Goal: Check status: Check status

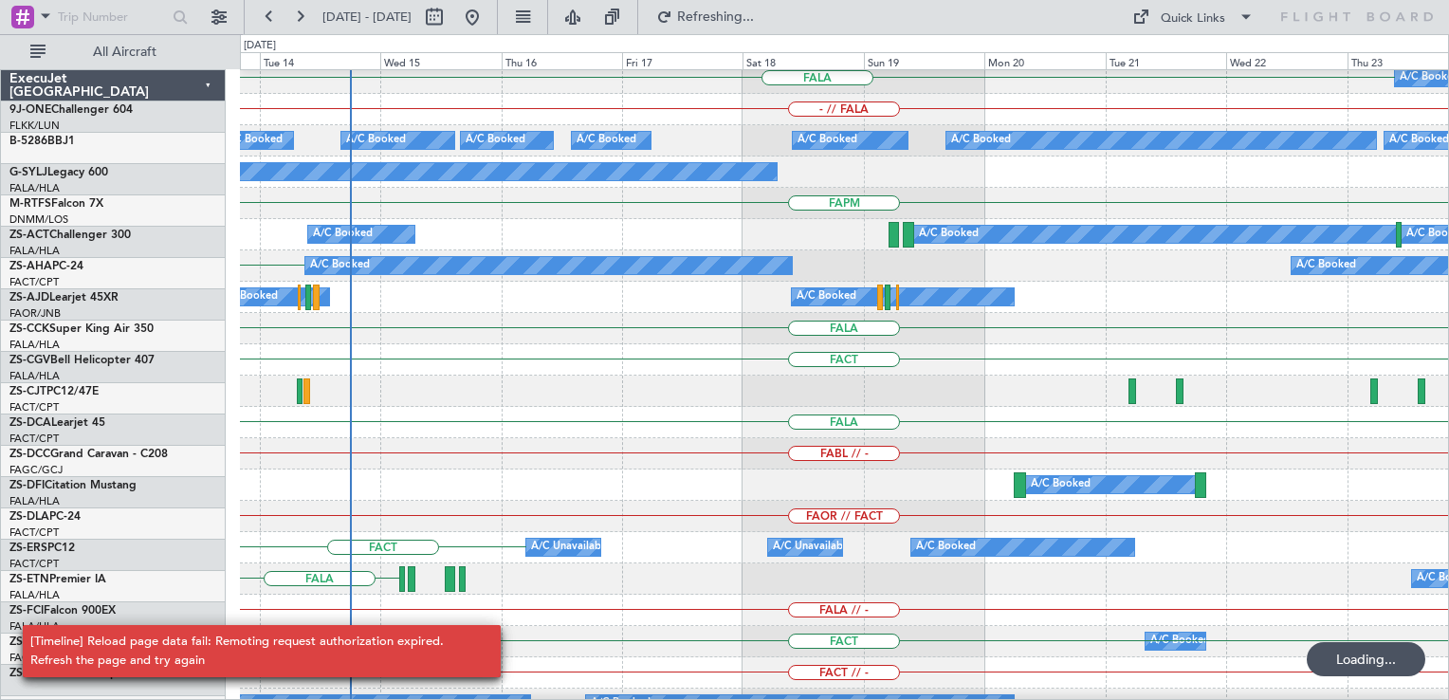
scroll to position [789, 0]
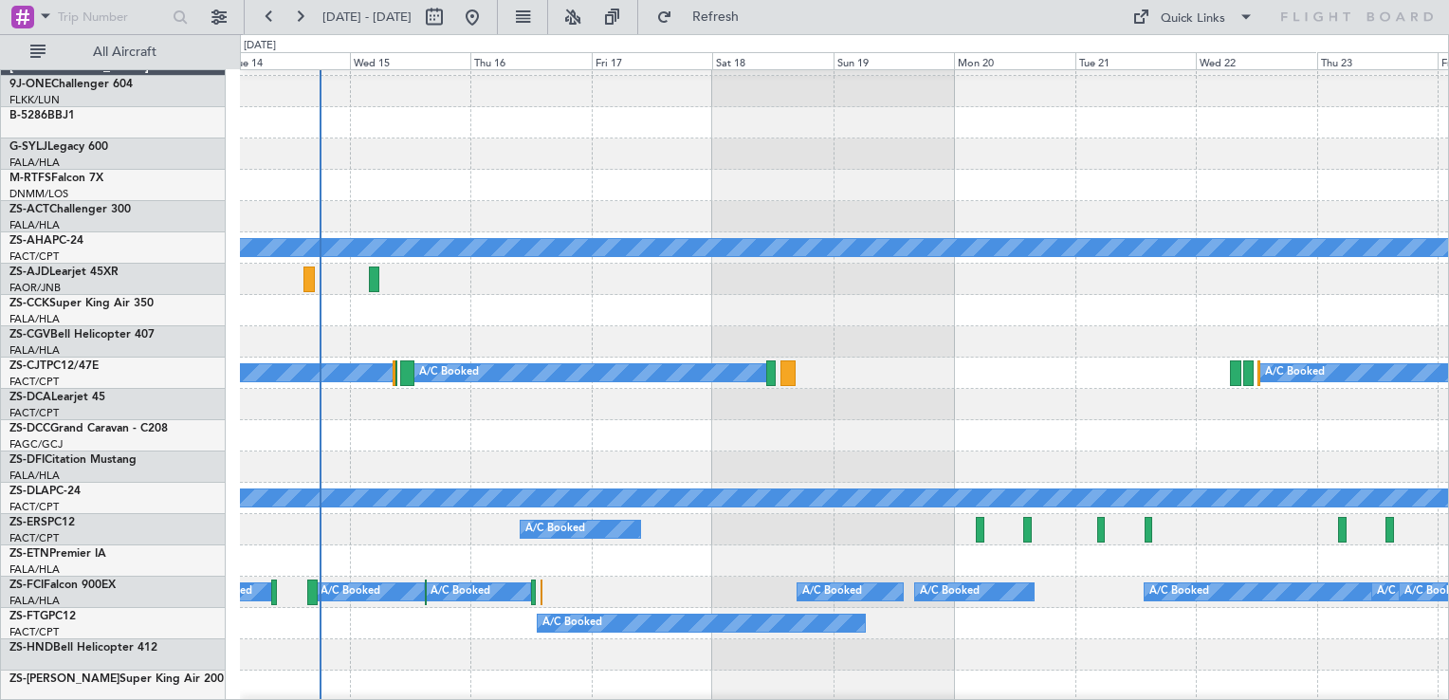
scroll to position [23, 0]
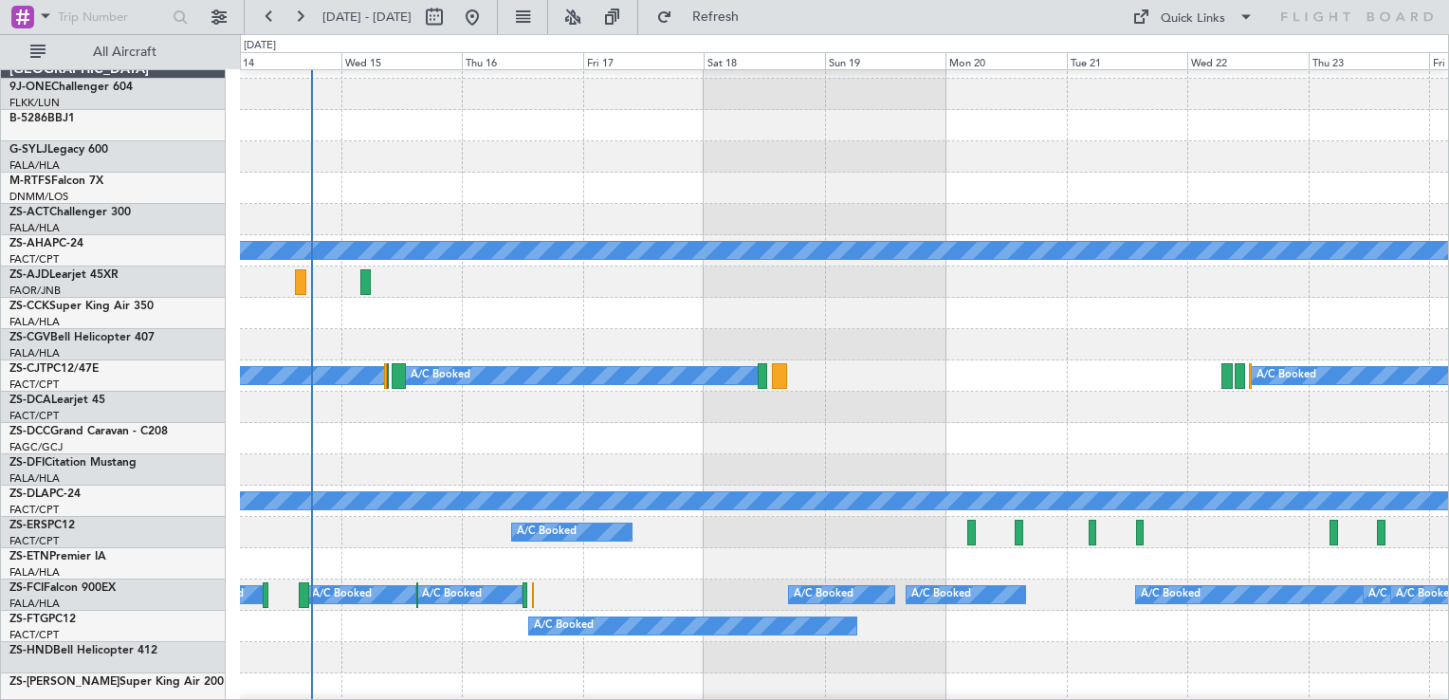
click at [403, 138] on div at bounding box center [844, 125] width 1208 height 31
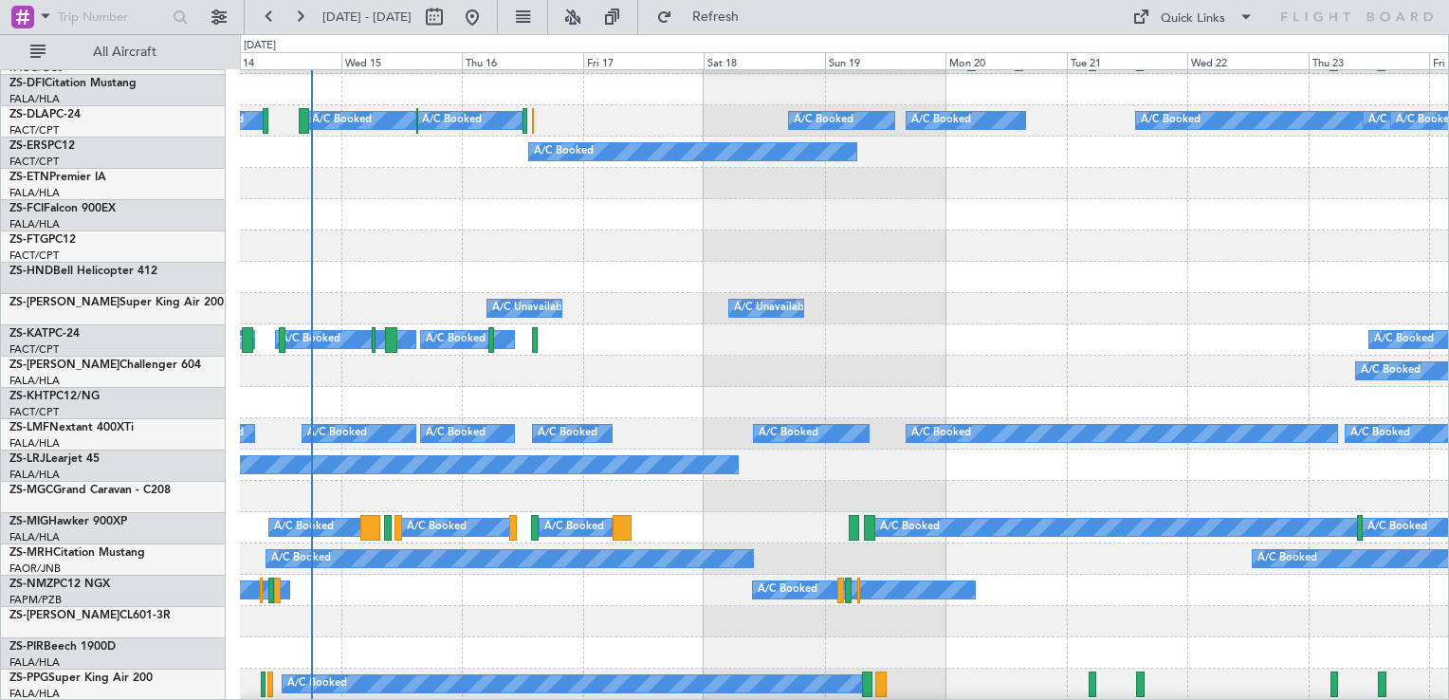
scroll to position [497, 0]
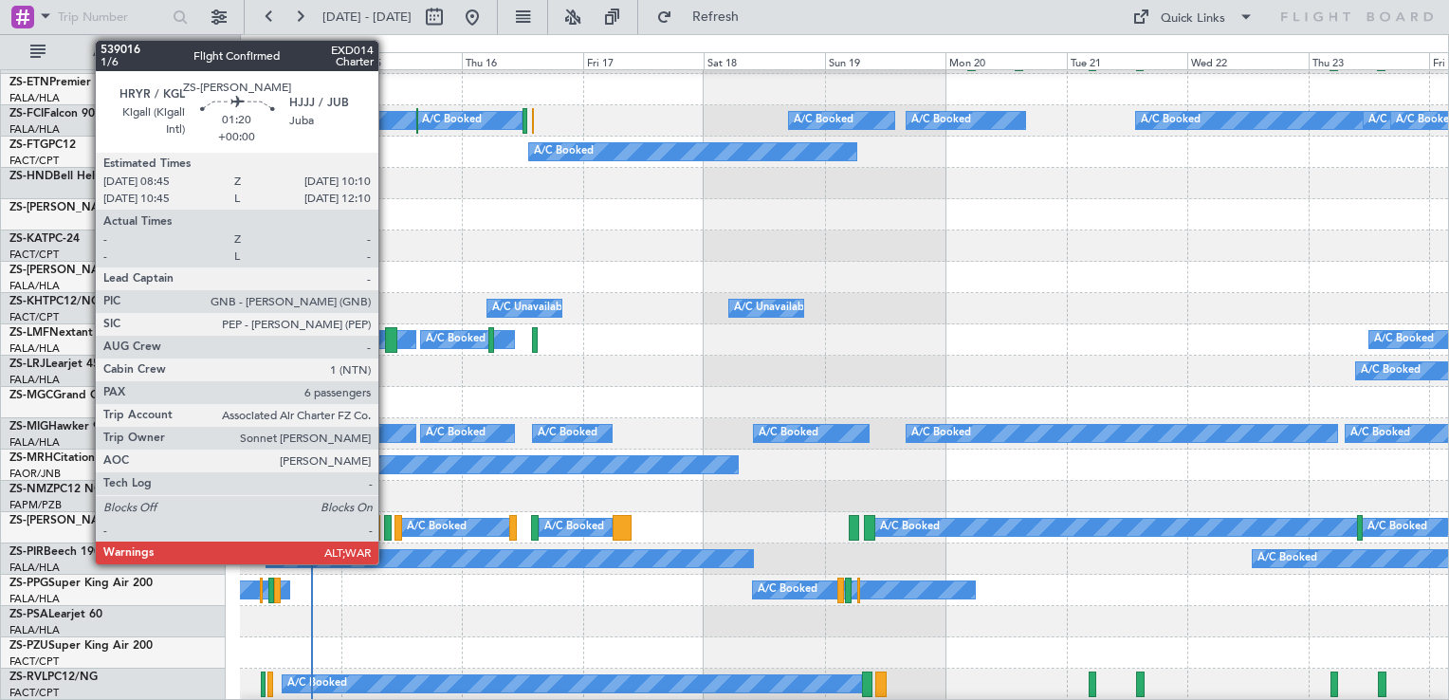
click at [387, 522] on div at bounding box center [388, 528] width 8 height 26
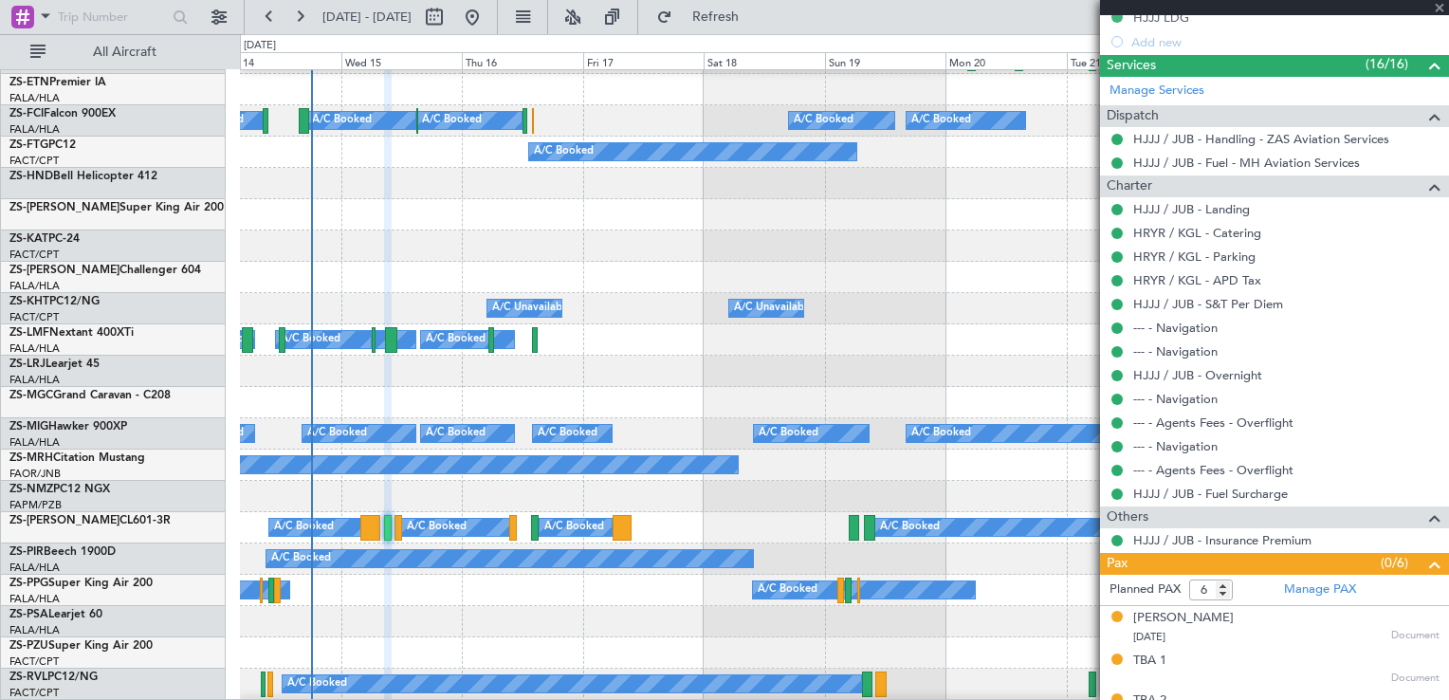
scroll to position [727, 0]
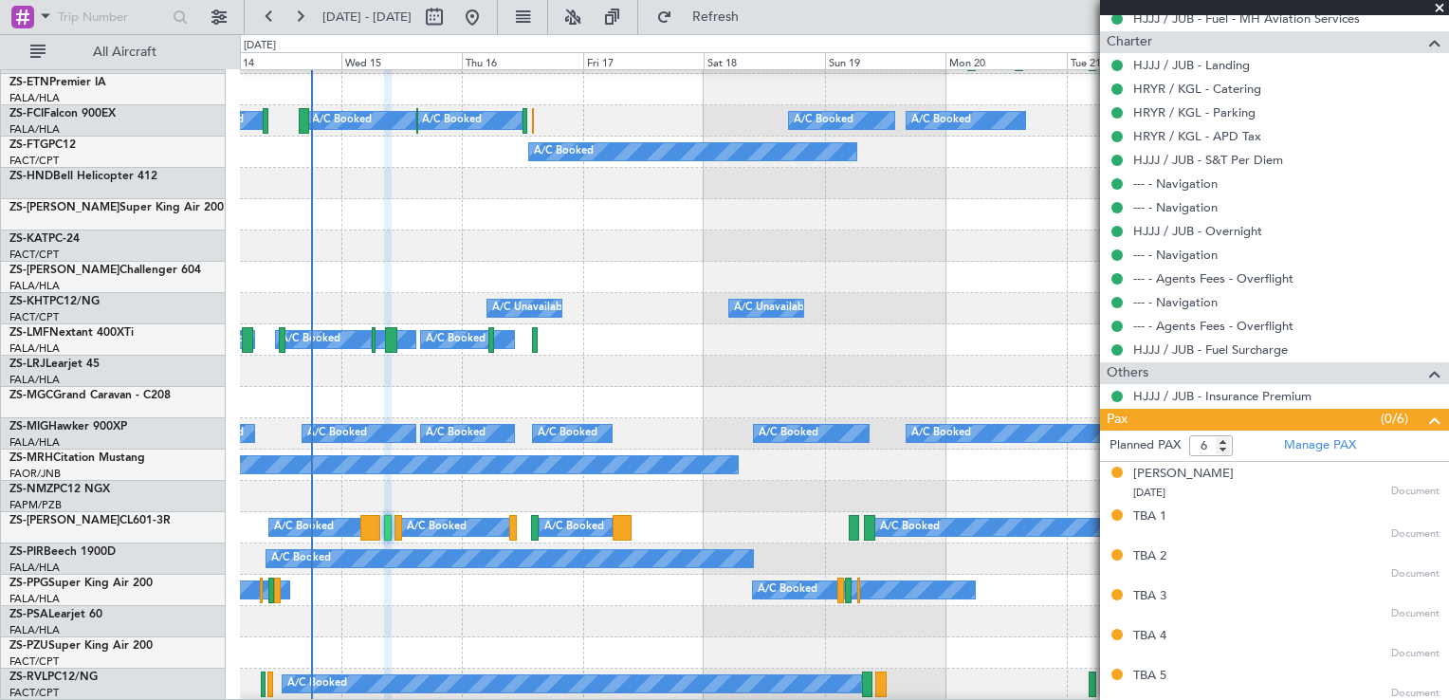
click at [1440, 2] on span at bounding box center [1439, 8] width 19 height 17
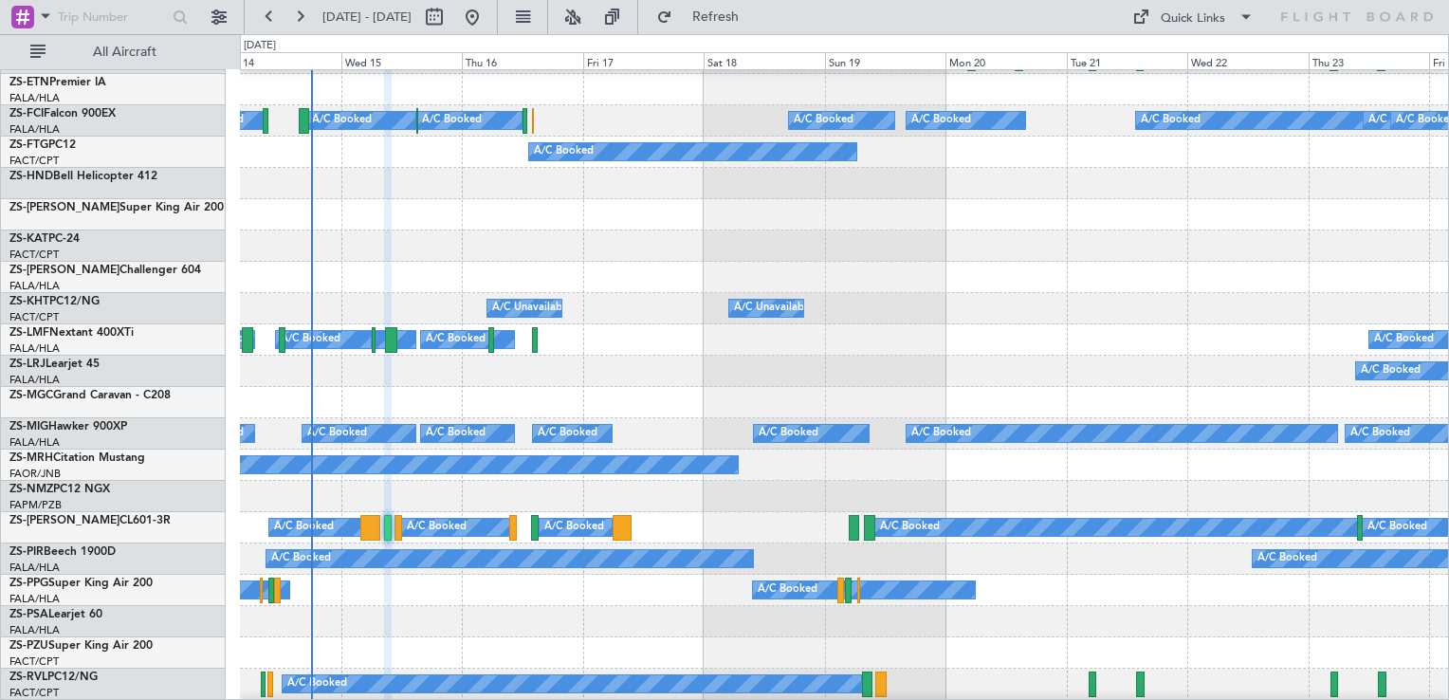
type input "0"
